Goal: Check status: Check status

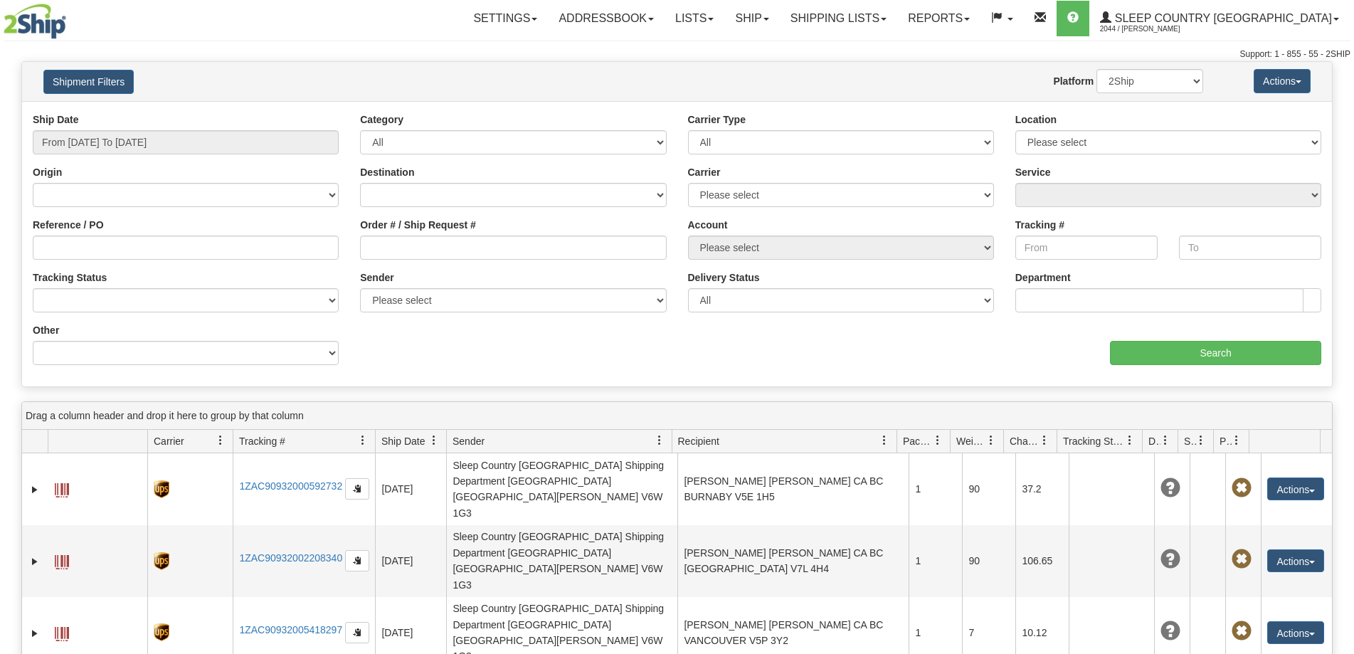
click at [105, 85] on button "Shipment Filters" at bounding box center [88, 82] width 90 height 24
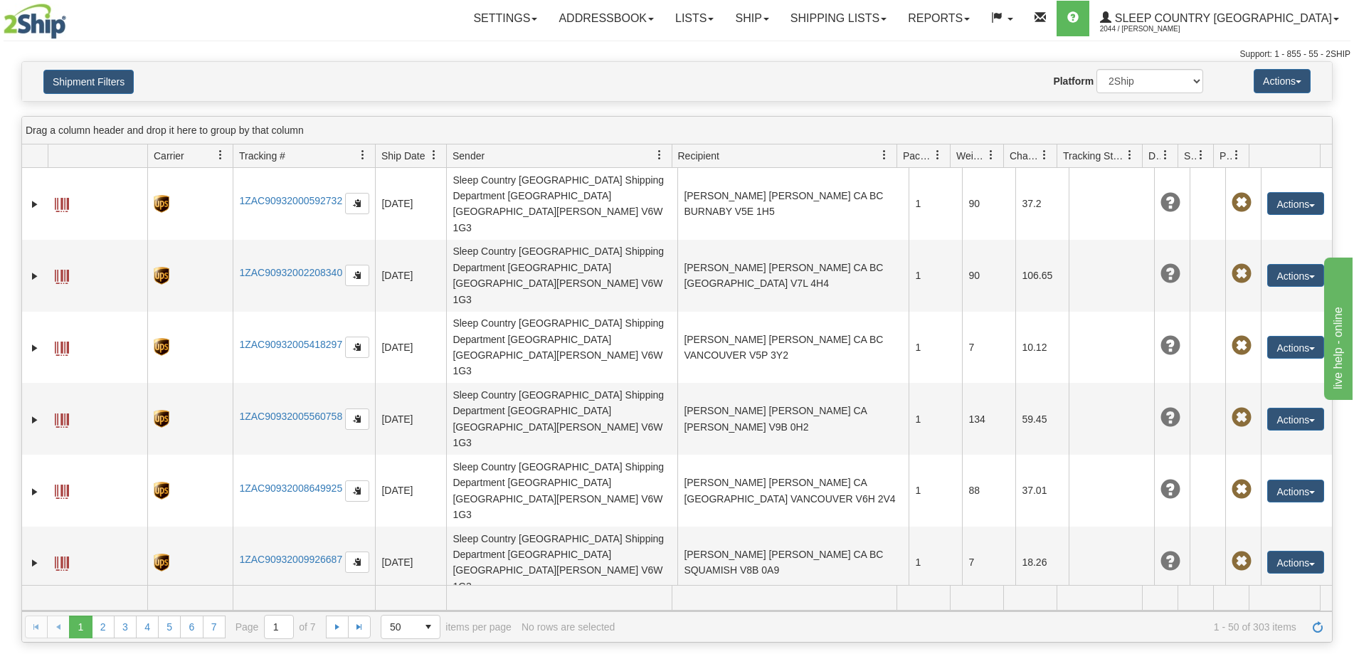
click at [105, 85] on button "Shipment Filters" at bounding box center [88, 82] width 90 height 24
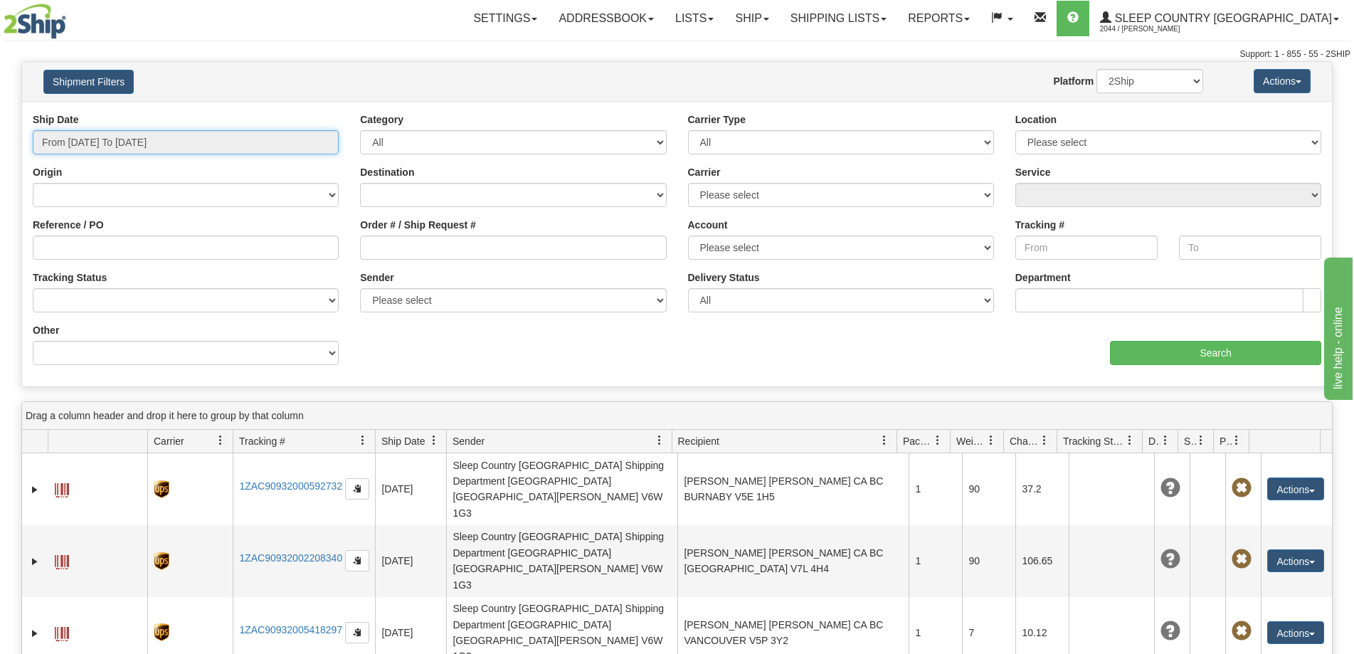
click at [106, 137] on input "From [DATE] To [DATE]" at bounding box center [186, 142] width 306 height 24
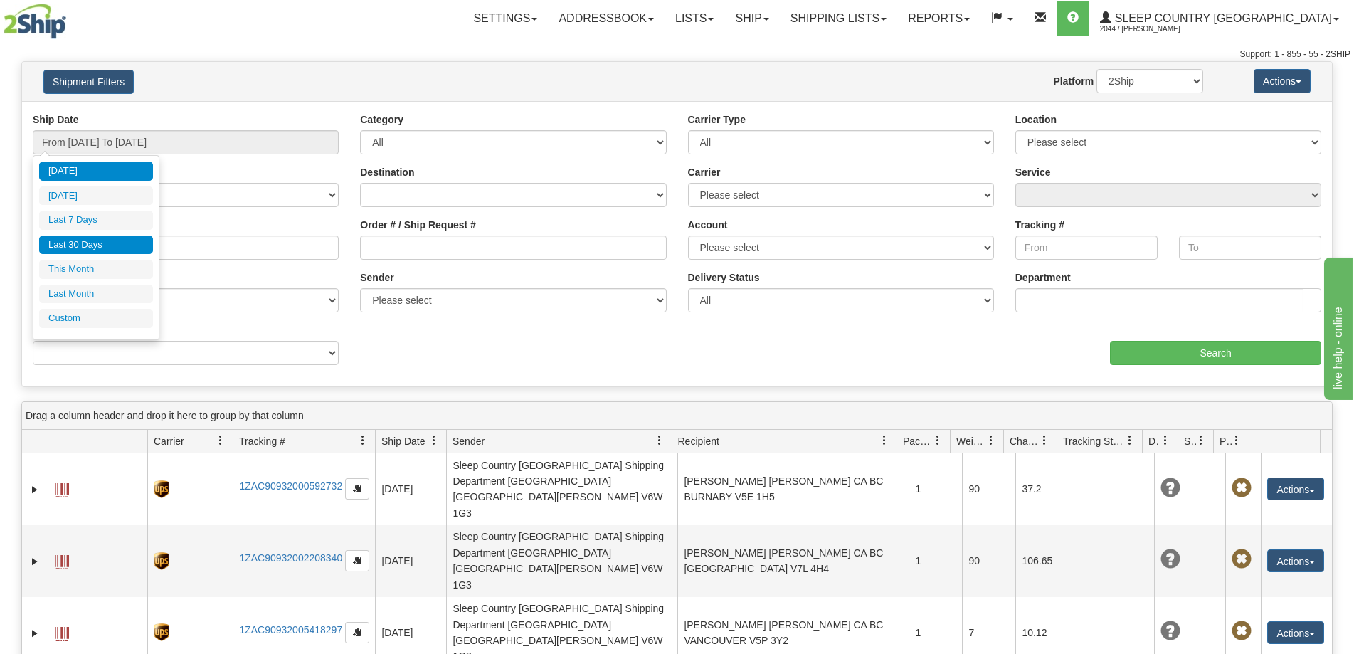
click at [92, 237] on li "Last 30 Days" at bounding box center [96, 244] width 114 height 19
type input "From [DATE] To [DATE]"
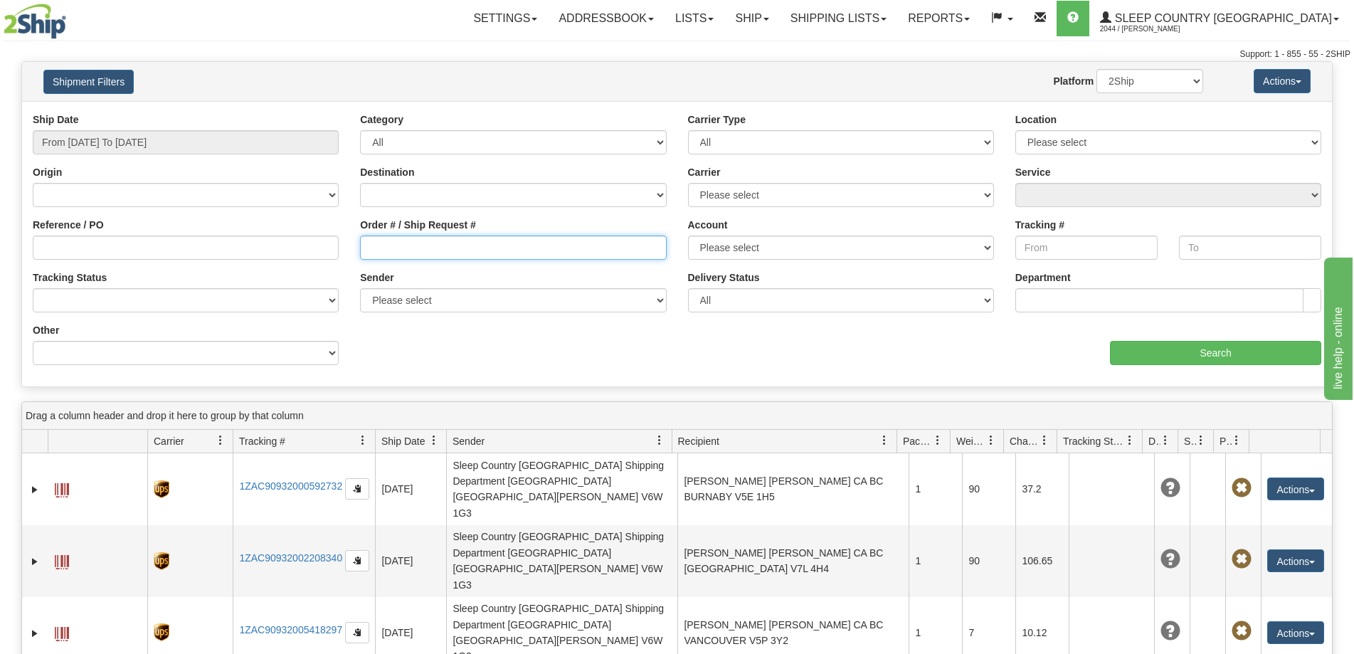
click at [460, 240] on input "Order # / Ship Request #" at bounding box center [513, 247] width 306 height 24
paste input "9000I036303"
type input "9000I036303"
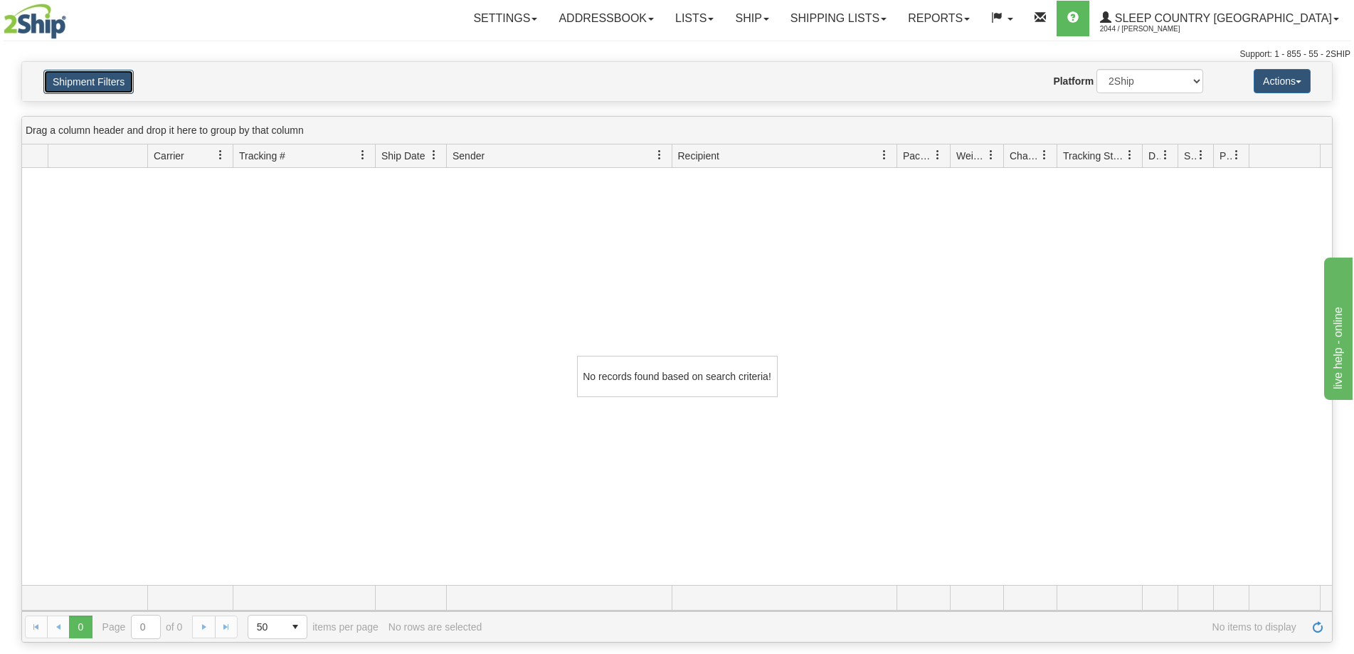
click at [114, 79] on button "Shipment Filters" at bounding box center [88, 82] width 90 height 24
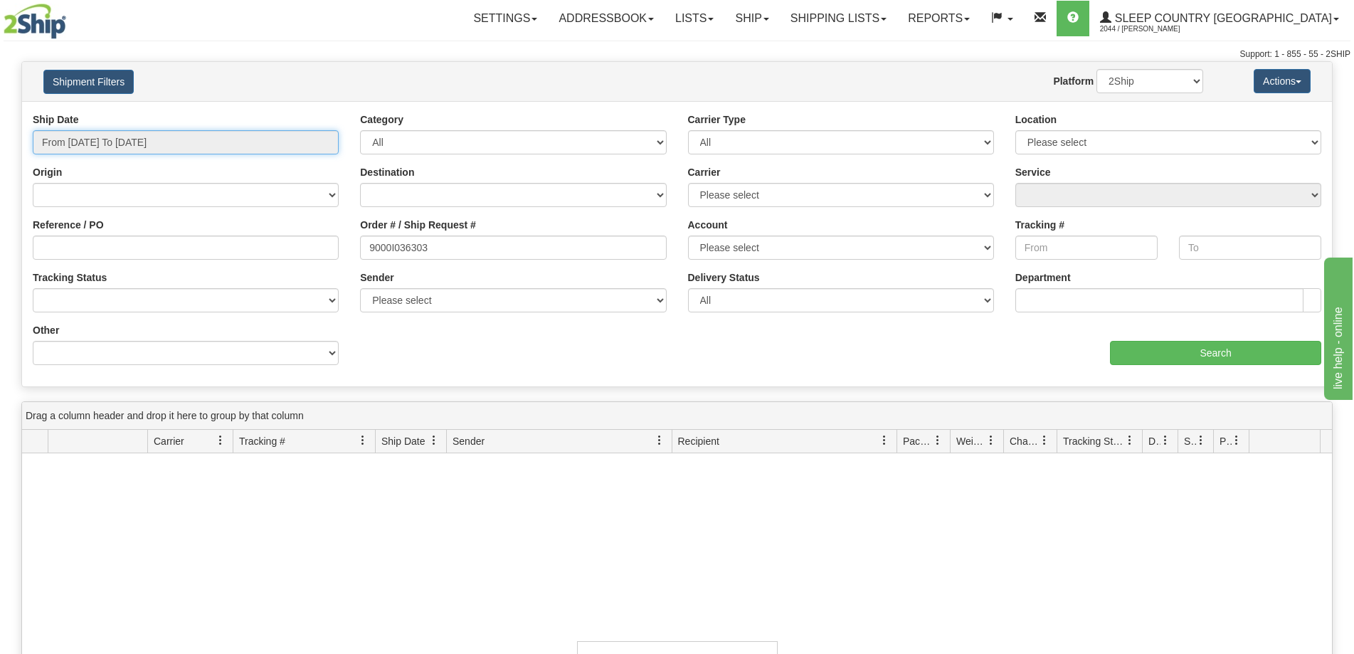
click at [102, 134] on input "From [DATE] To [DATE]" at bounding box center [186, 142] width 306 height 24
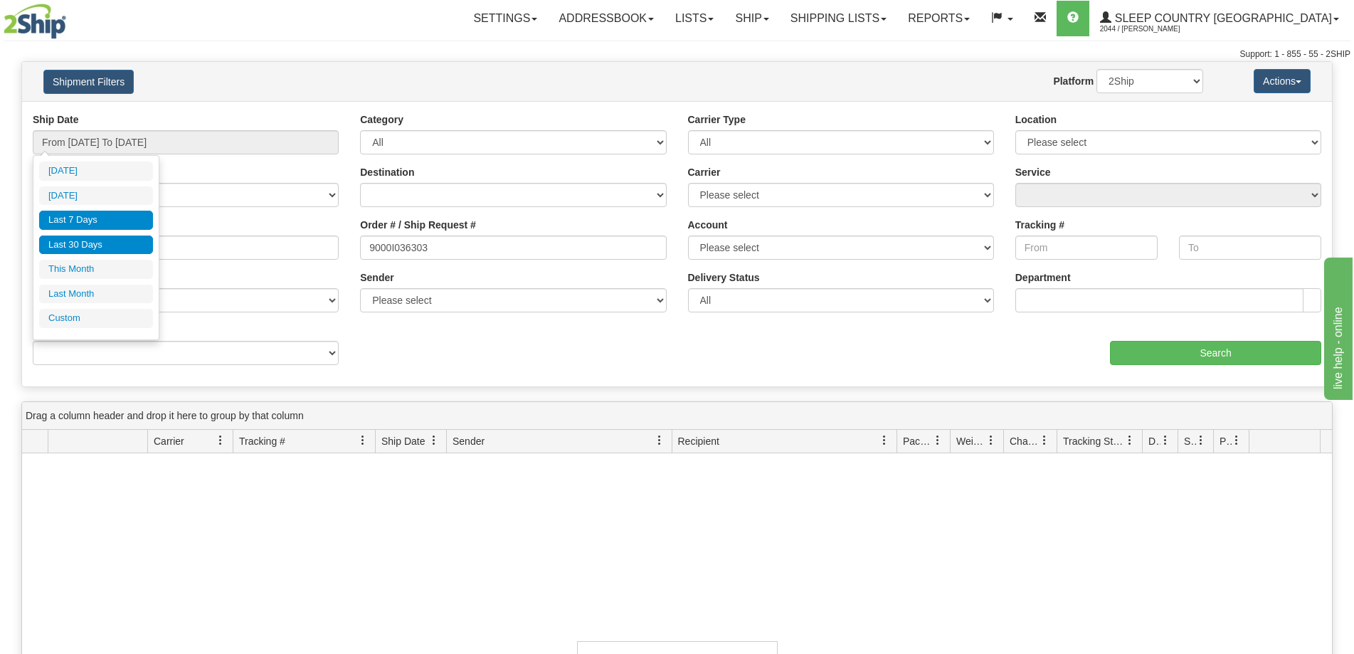
click at [98, 221] on li "Last 7 Days" at bounding box center [96, 220] width 114 height 19
type input "From [DATE] To [DATE]"
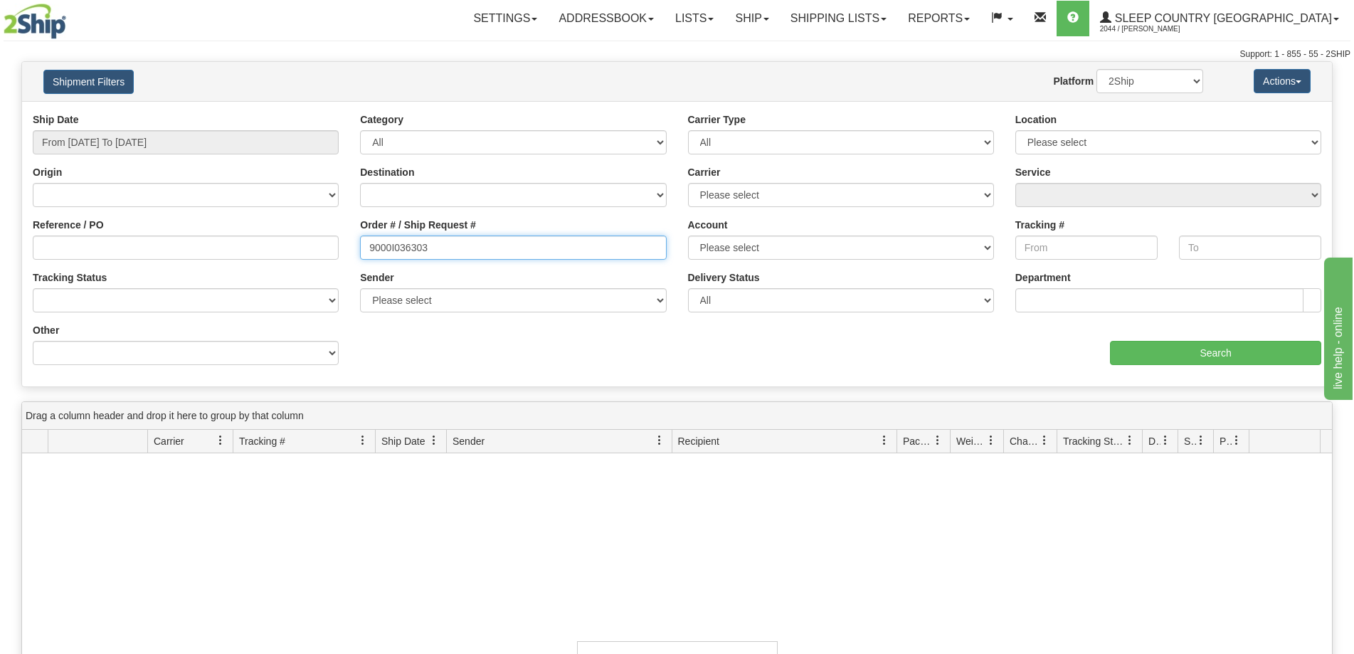
click at [462, 250] on input "9000I036303" at bounding box center [513, 247] width 306 height 24
drag, startPoint x: 460, startPoint y: 250, endPoint x: 124, endPoint y: 292, distance: 337.7
click at [124, 292] on div "Ship Date From [DATE] To [DATE] Category All Inbound Outbound Carrier Type All …" at bounding box center [677, 243] width 1310 height 263
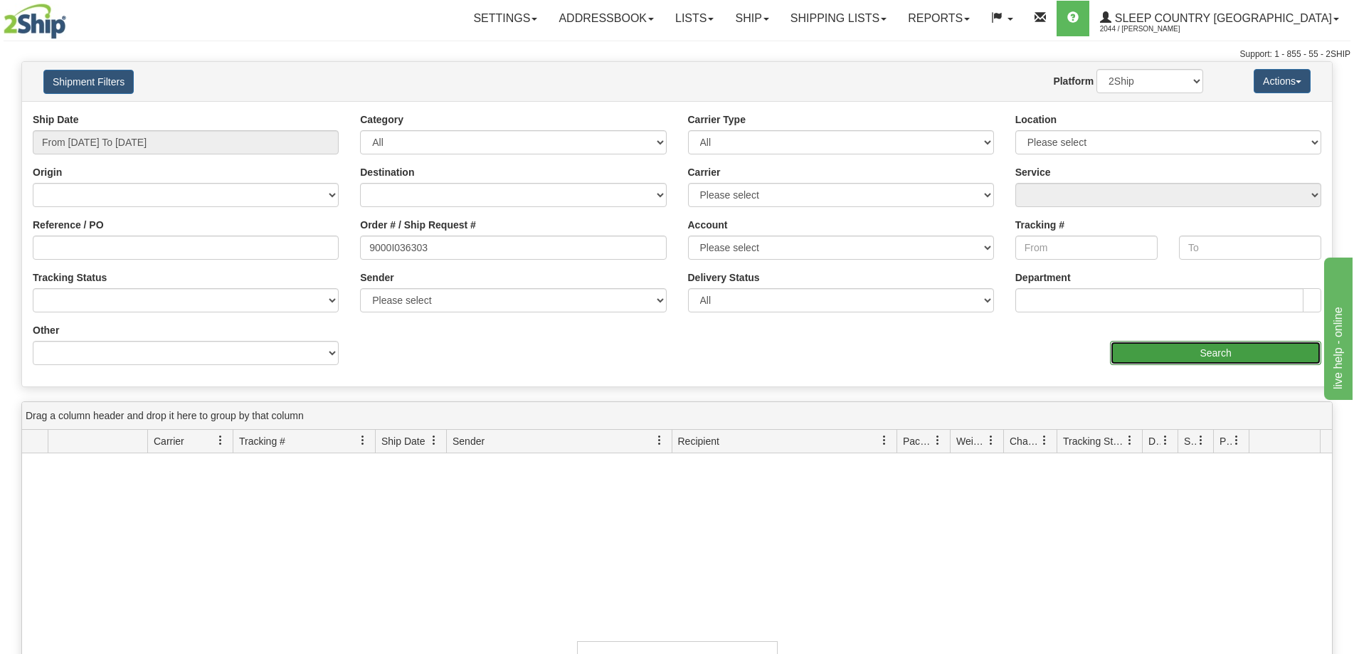
click at [1213, 354] on input "Search" at bounding box center [1215, 353] width 211 height 24
